Goal: Task Accomplishment & Management: Manage account settings

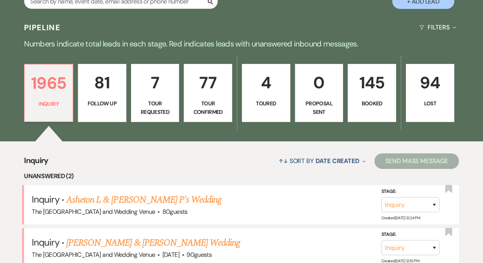
scroll to position [203, 0]
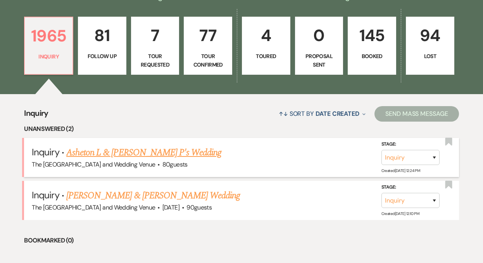
click at [150, 148] on link "Asheton L & [PERSON_NAME] P's Wedding" at bounding box center [143, 153] width 155 height 14
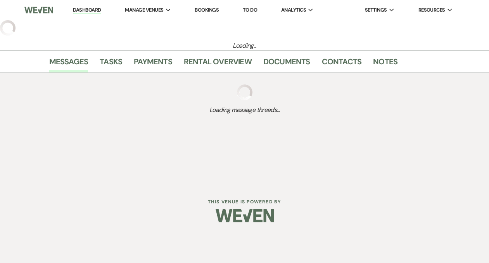
select select "17"
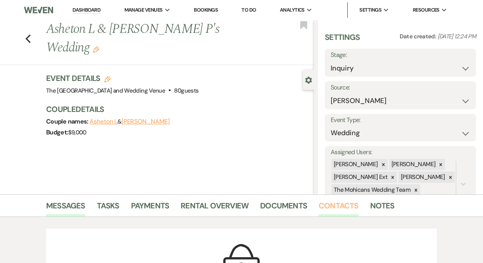
click at [333, 208] on link "Contacts" at bounding box center [339, 208] width 40 height 17
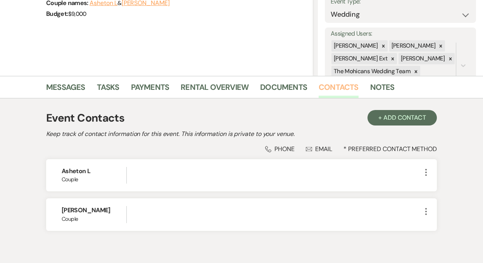
scroll to position [155, 0]
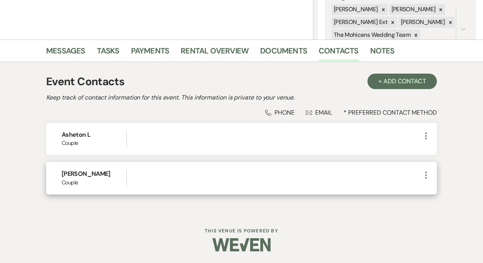
click at [424, 175] on icon "More" at bounding box center [425, 175] width 9 height 9
click at [434, 189] on use "button" at bounding box center [434, 191] width 6 height 6
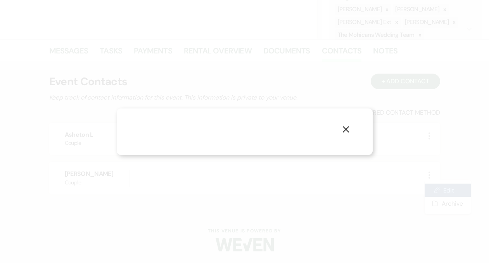
select select "1"
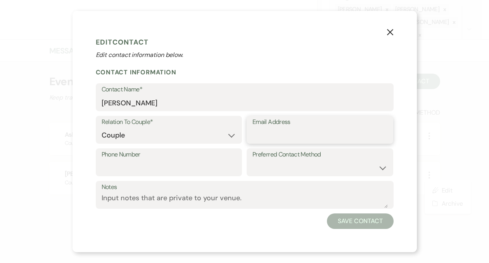
click at [277, 138] on input "Email Address" at bounding box center [319, 135] width 135 height 15
paste input "[EMAIL_ADDRESS][DOMAIN_NAME]"
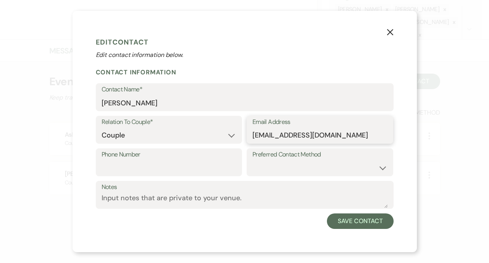
type input "[EMAIL_ADDRESS][DOMAIN_NAME]"
click at [193, 164] on input "Phone Number" at bounding box center [169, 168] width 135 height 15
paste input "[PHONE_NUMBER]"
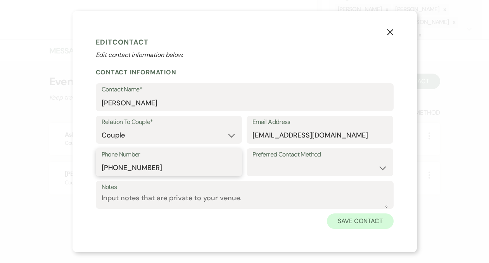
type input "[PHONE_NUMBER]"
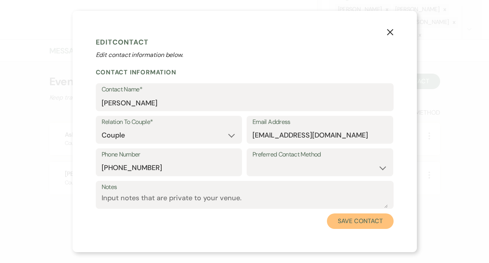
click at [340, 218] on button "Save Contact" at bounding box center [360, 222] width 66 height 16
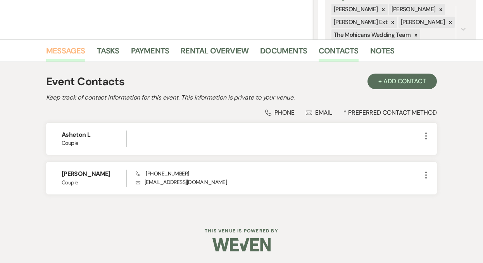
click at [76, 52] on link "Messages" at bounding box center [65, 53] width 39 height 17
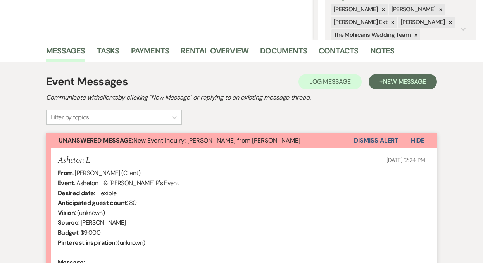
click at [376, 137] on button "Dismiss Alert" at bounding box center [376, 140] width 45 height 15
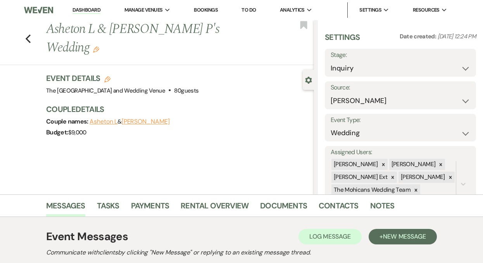
click at [80, 7] on link "Dashboard" at bounding box center [86, 10] width 28 height 7
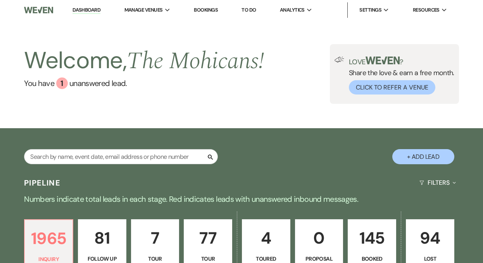
scroll to position [257, 0]
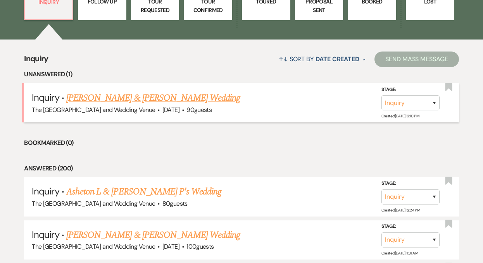
click at [174, 97] on link "[PERSON_NAME] & [PERSON_NAME] Wedding" at bounding box center [153, 98] width 174 height 14
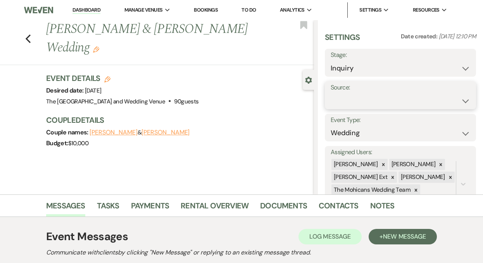
click at [389, 101] on select "Weven Venue Website Instagram Facebook Pinterest Google The Knot Wedding Wire H…" at bounding box center [401, 100] width 140 height 15
select select "5"
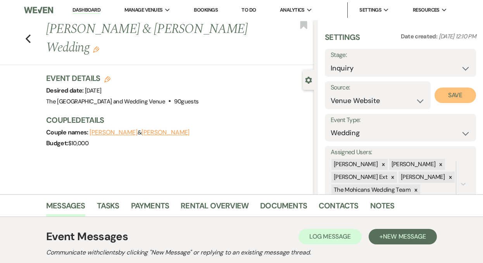
click at [451, 99] on button "Save" at bounding box center [455, 96] width 41 height 16
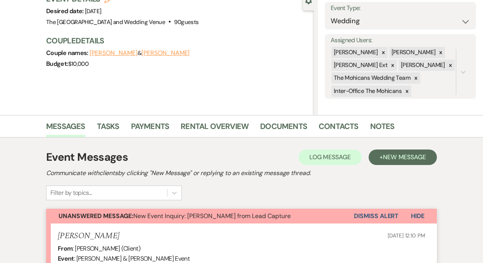
scroll to position [114, 0]
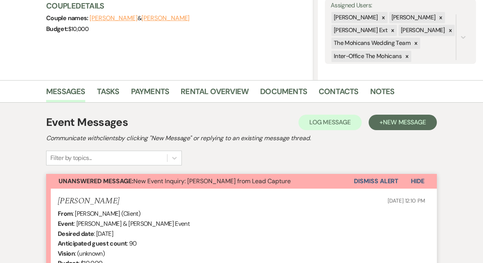
click at [364, 183] on button "Dismiss Alert" at bounding box center [376, 181] width 45 height 15
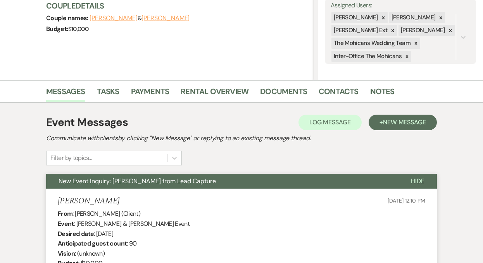
scroll to position [0, 0]
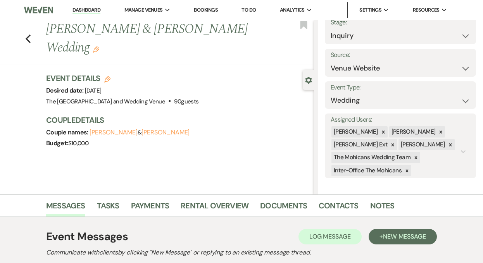
click at [84, 12] on link "Dashboard" at bounding box center [86, 10] width 28 height 7
